Goal: Task Accomplishment & Management: Manage account settings

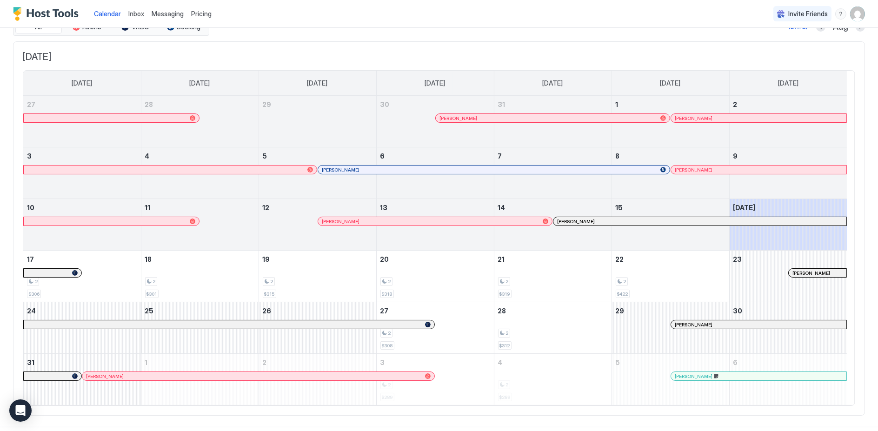
scroll to position [52, 0]
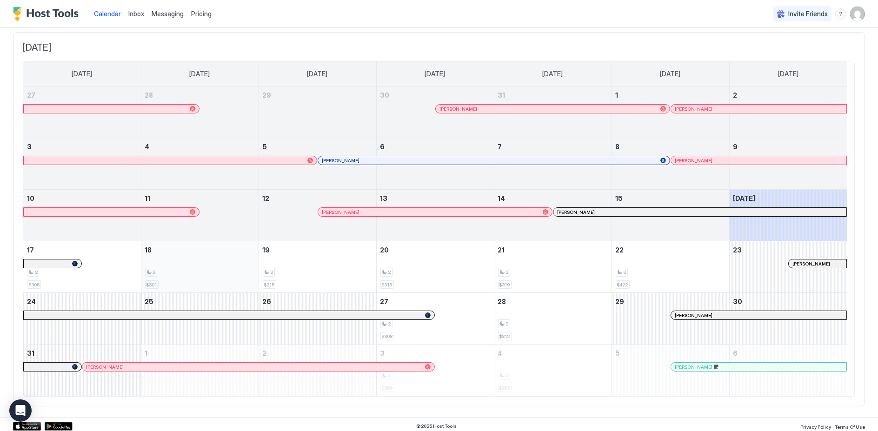
click at [246, 275] on div "2" at bounding box center [200, 272] width 110 height 9
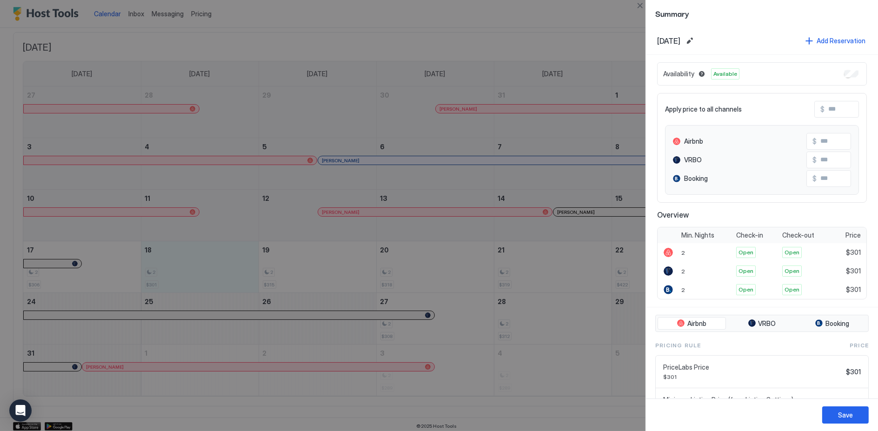
click at [290, 261] on div at bounding box center [439, 215] width 878 height 431
click at [219, 260] on div at bounding box center [439, 215] width 878 height 431
click at [594, 25] on div at bounding box center [439, 215] width 878 height 431
click at [852, 416] on div "Save" at bounding box center [845, 415] width 15 height 10
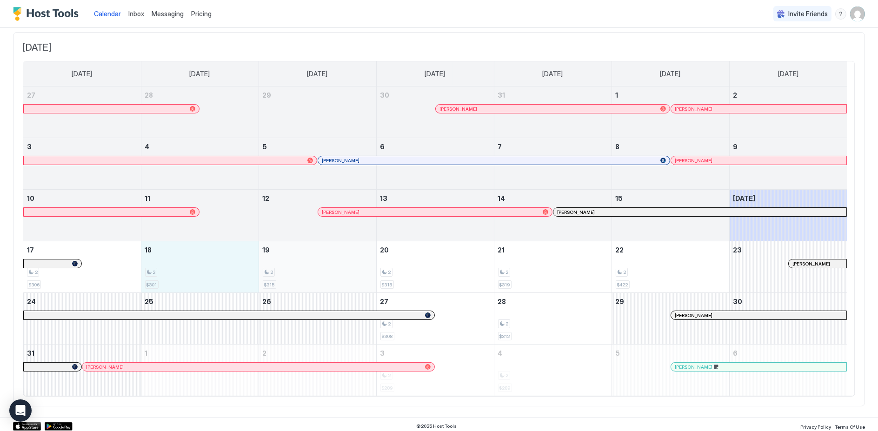
drag, startPoint x: 209, startPoint y: 268, endPoint x: 304, endPoint y: 264, distance: 95.5
click at [304, 264] on tr "17 2 $306 18 2 $301 19 2 $315 20 2 $318 21 2 $319 22 2 $422 23 [PERSON_NAME]" at bounding box center [435, 267] width 824 height 52
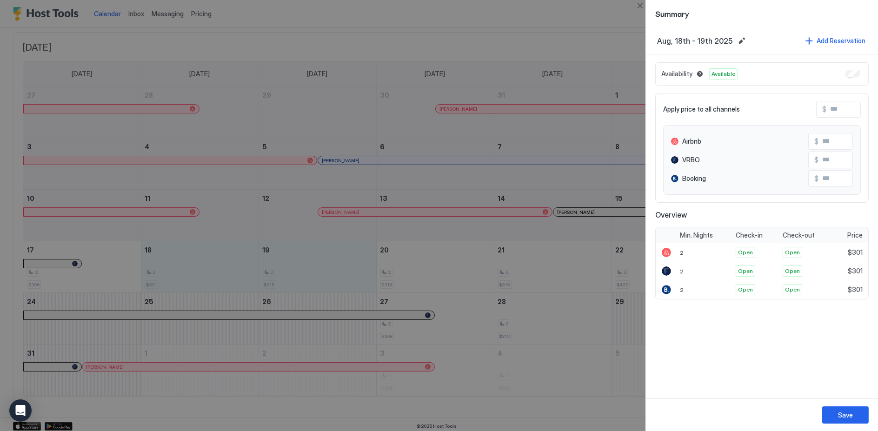
click at [844, 68] on div "Availability Available" at bounding box center [763, 73] width 214 height 23
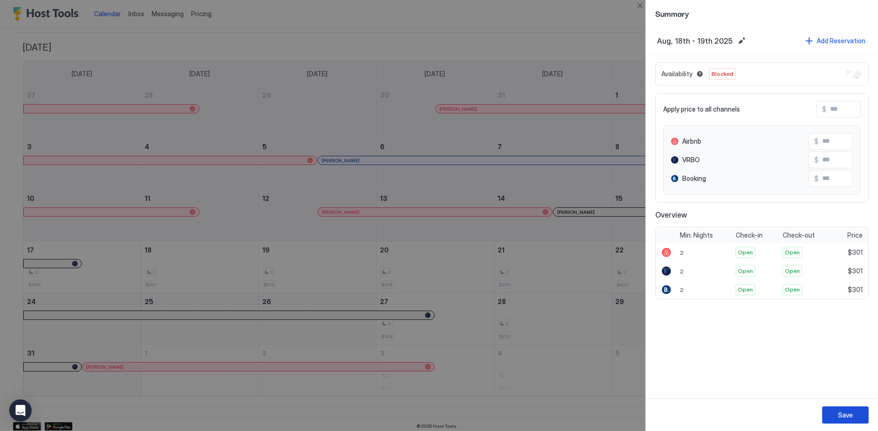
click at [856, 412] on button "Save" at bounding box center [846, 415] width 47 height 17
